Goal: Navigation & Orientation: Find specific page/section

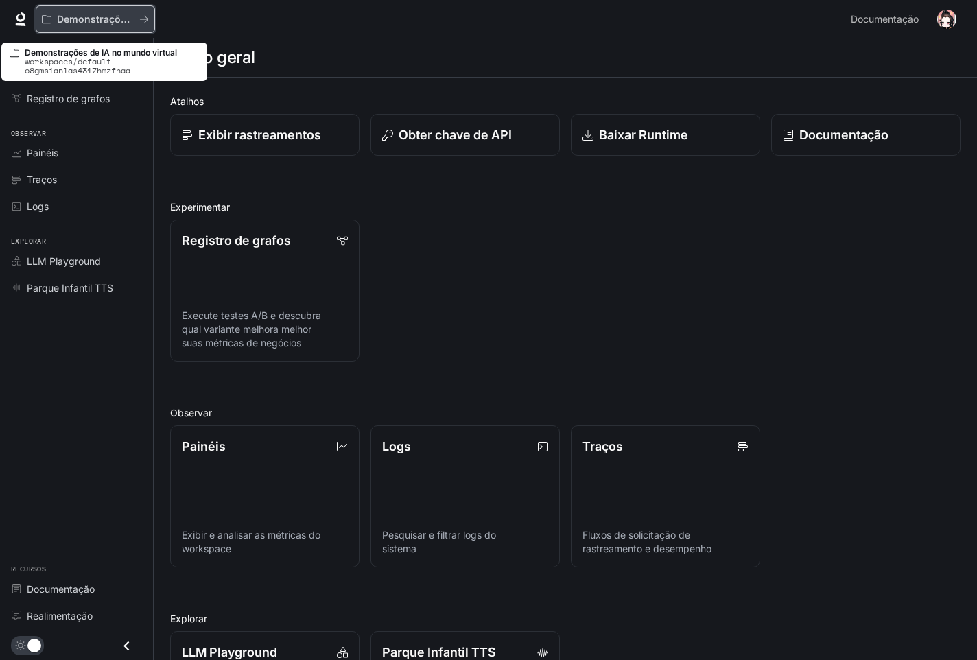
click at [138, 17] on div "Demonstrações de IA no mundo virtual" at bounding box center [90, 20] width 97 height 12
click at [126, 20] on p "Demonstrações de IA no mundo virtual" at bounding box center [95, 20] width 77 height 12
